Goal: Task Accomplishment & Management: Use online tool/utility

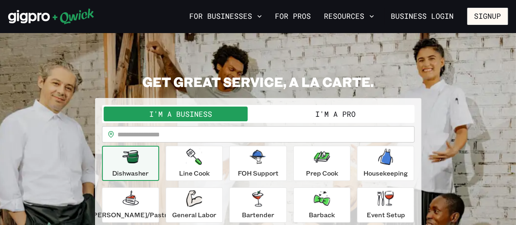
scroll to position [17, 0]
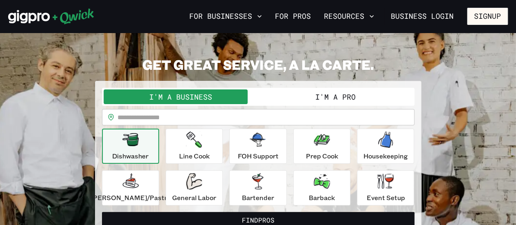
click at [335, 93] on button "I'm a Pro" at bounding box center [335, 96] width 155 height 15
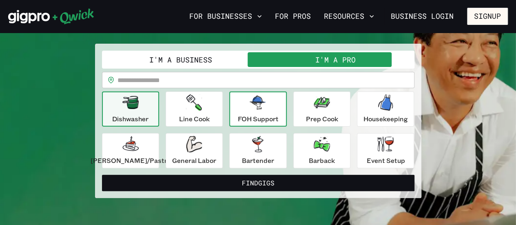
scroll to position [55, 0]
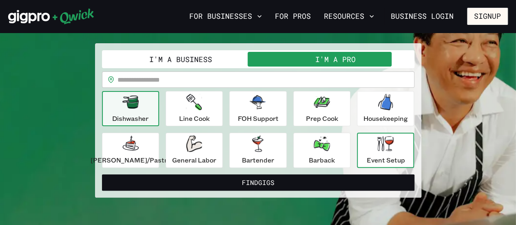
click at [377, 142] on icon "button" at bounding box center [385, 143] width 16 height 15
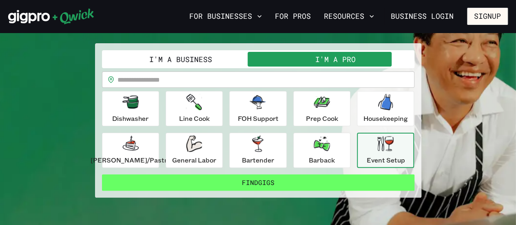
click at [338, 182] on button "Find Gigs" at bounding box center [258, 182] width 312 height 16
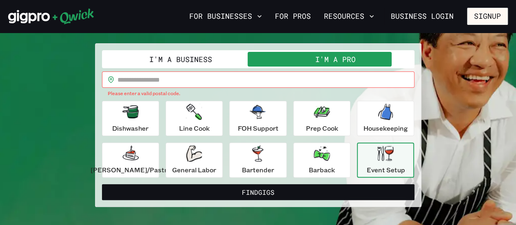
click at [181, 88] on div "​ ​ Please enter a valid postal code." at bounding box center [258, 84] width 312 height 26
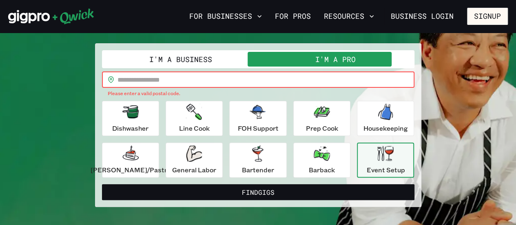
click at [181, 80] on input "text" at bounding box center [265, 79] width 297 height 16
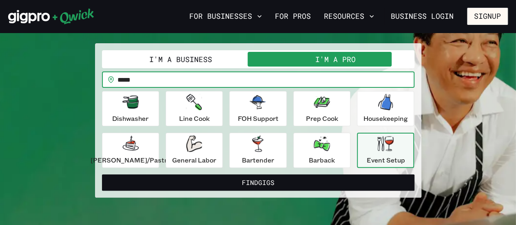
type input "*****"
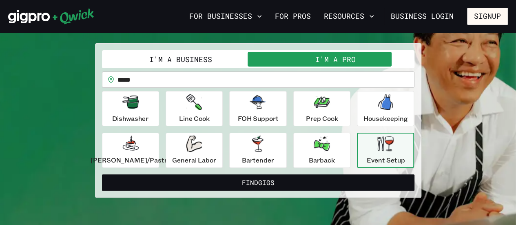
click at [372, 156] on p "Event Setup" at bounding box center [385, 160] width 38 height 10
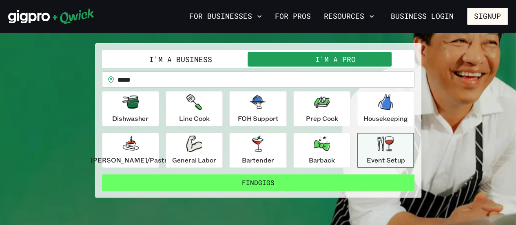
click at [342, 180] on button "Find Gigs" at bounding box center [258, 182] width 312 height 16
